Goal: Task Accomplishment & Management: Use online tool/utility

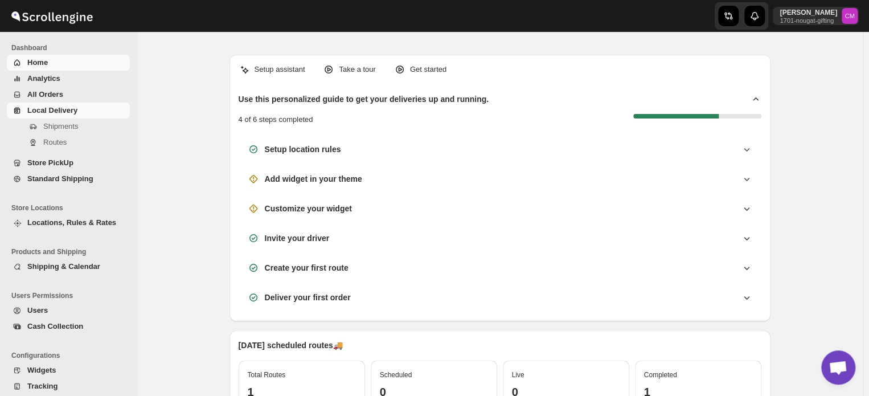
click at [43, 112] on span "Local Delivery" at bounding box center [52, 110] width 50 height 9
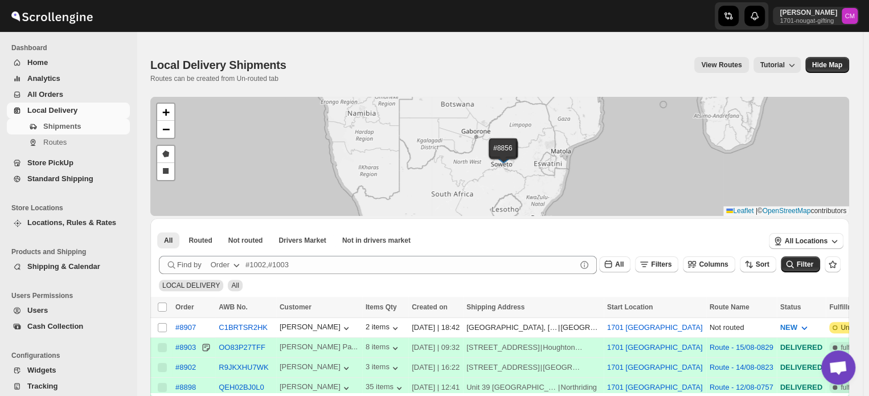
click at [38, 182] on span "Standard Shipping" at bounding box center [60, 178] width 66 height 9
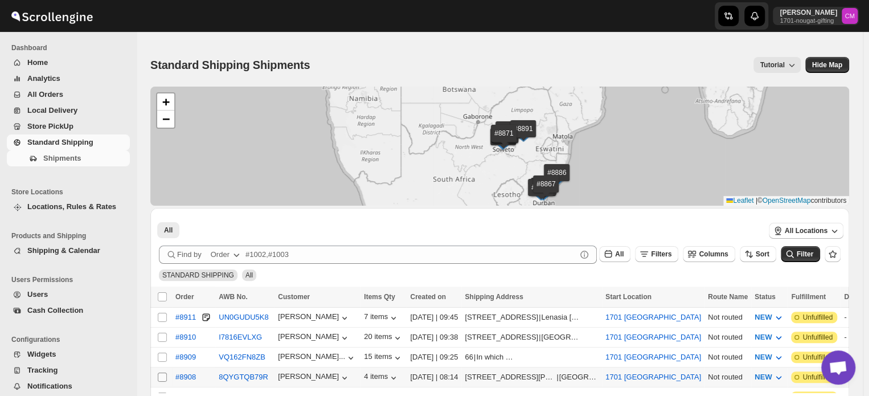
click at [164, 372] on input "Select shipment" at bounding box center [162, 376] width 9 height 9
checkbox input "true"
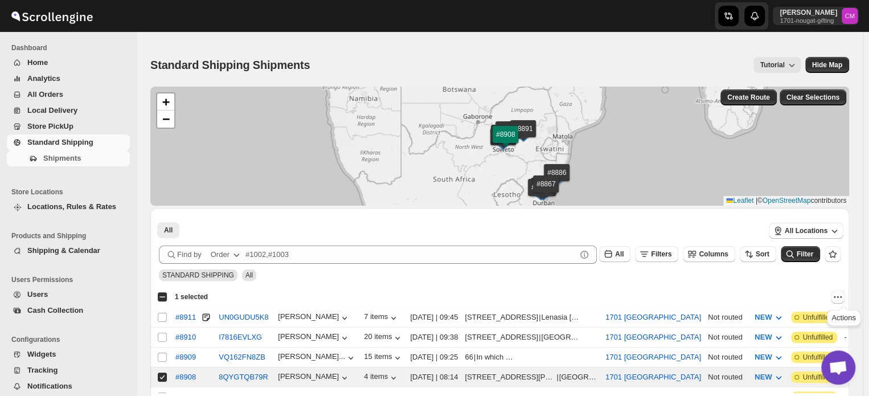
click at [838, 295] on icon "Actions" at bounding box center [837, 296] width 11 height 11
click at [827, 317] on span "MOVE TO LOCAL DELIVERY" at bounding box center [794, 318] width 98 height 9
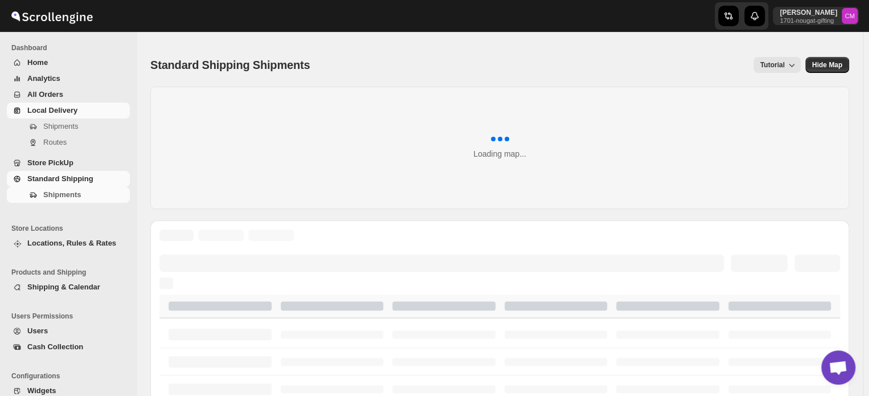
click at [64, 111] on span "Local Delivery" at bounding box center [52, 110] width 50 height 9
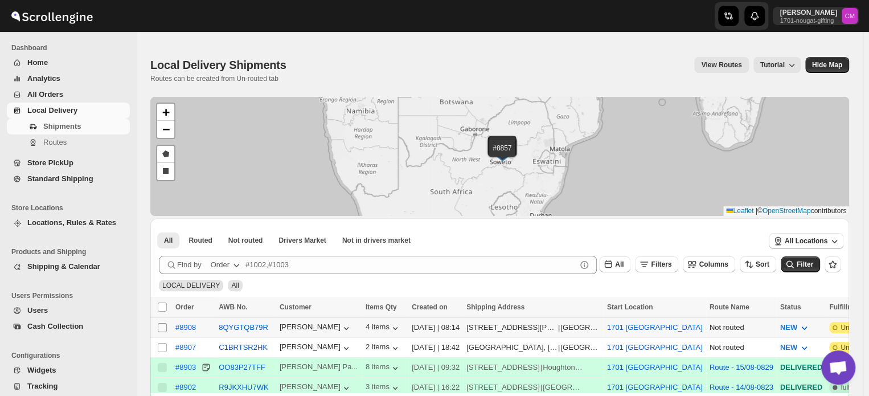
click at [162, 323] on input "Select shipment" at bounding box center [162, 327] width 9 height 9
checkbox input "true"
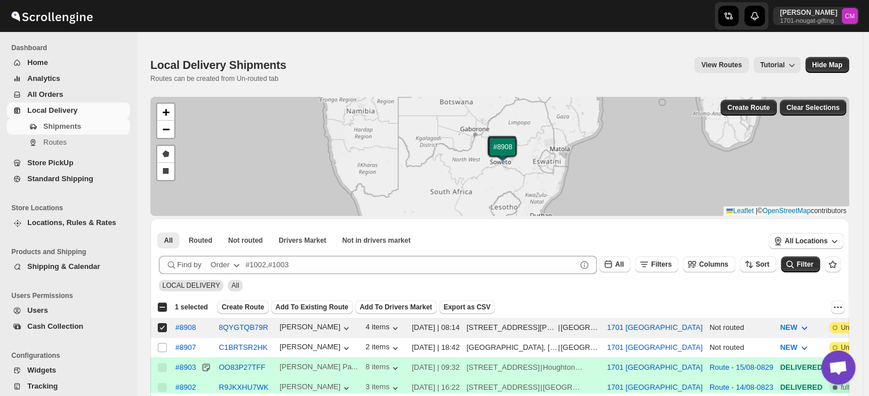
click at [249, 307] on span "Create Route" at bounding box center [242, 306] width 43 height 9
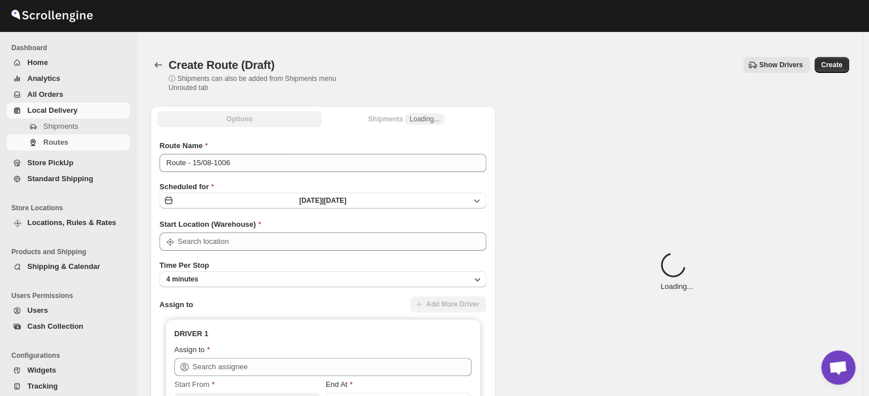
type input "1701 [GEOGRAPHIC_DATA]"
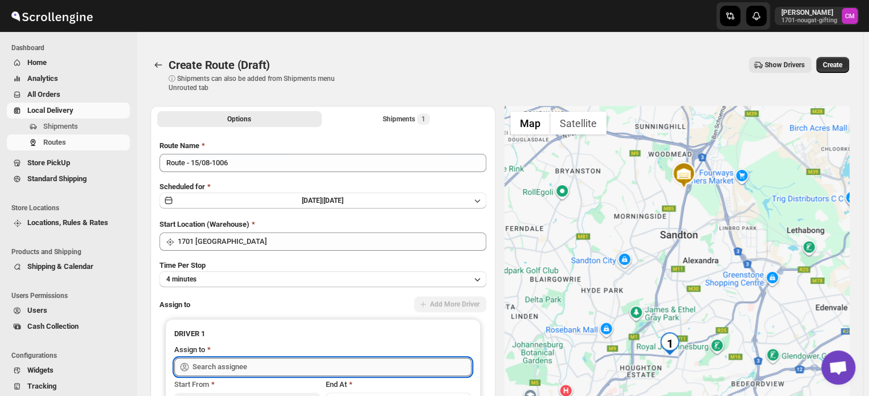
click at [204, 360] on input "text" at bounding box center [331, 367] width 279 height 18
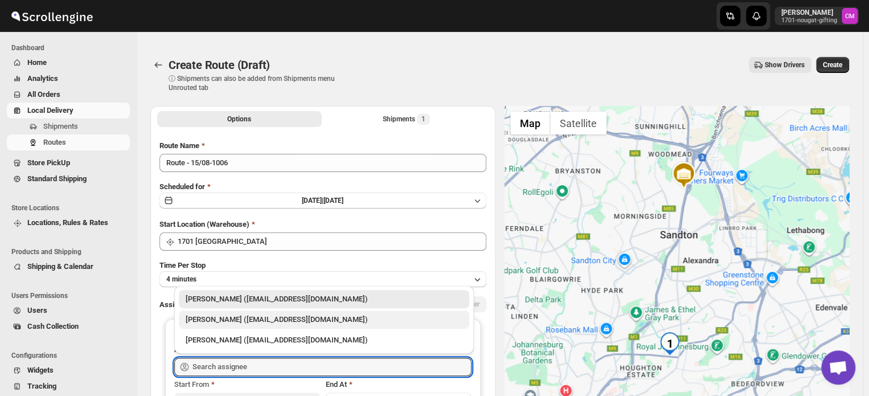
click at [205, 325] on div "Percy Maleto (deliveriesby1701@gmail.com)" at bounding box center [324, 319] width 290 height 18
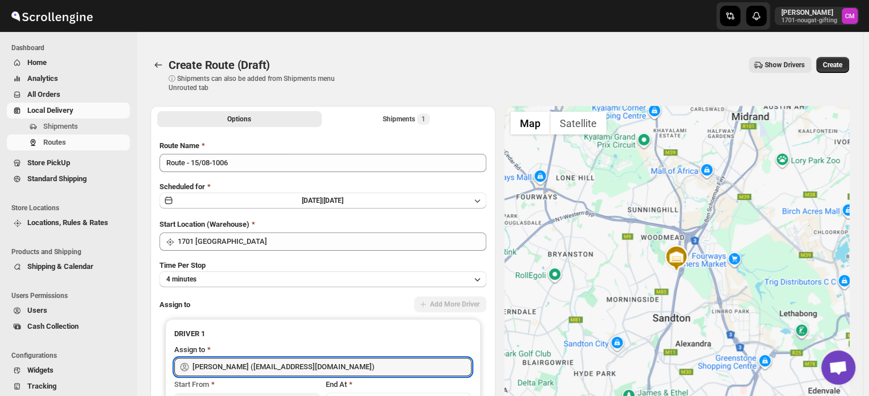
type input "Percy Maleto (deliveriesby1701@gmail.com)"
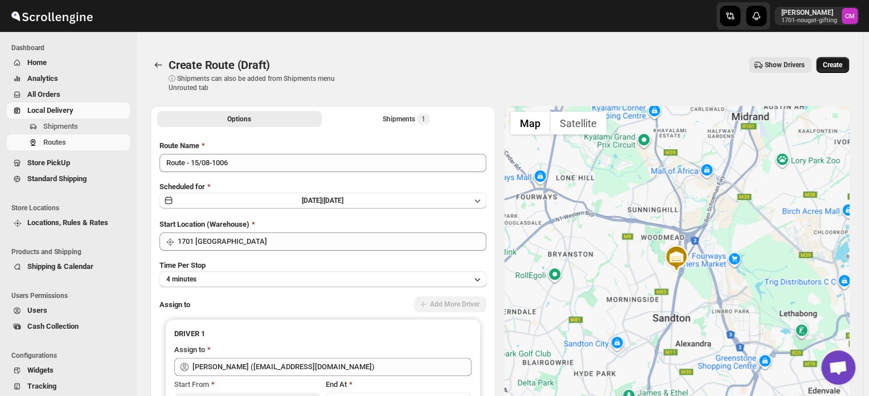
click at [828, 65] on span "Create" at bounding box center [832, 64] width 19 height 9
